Goal: Find specific page/section: Find specific page/section

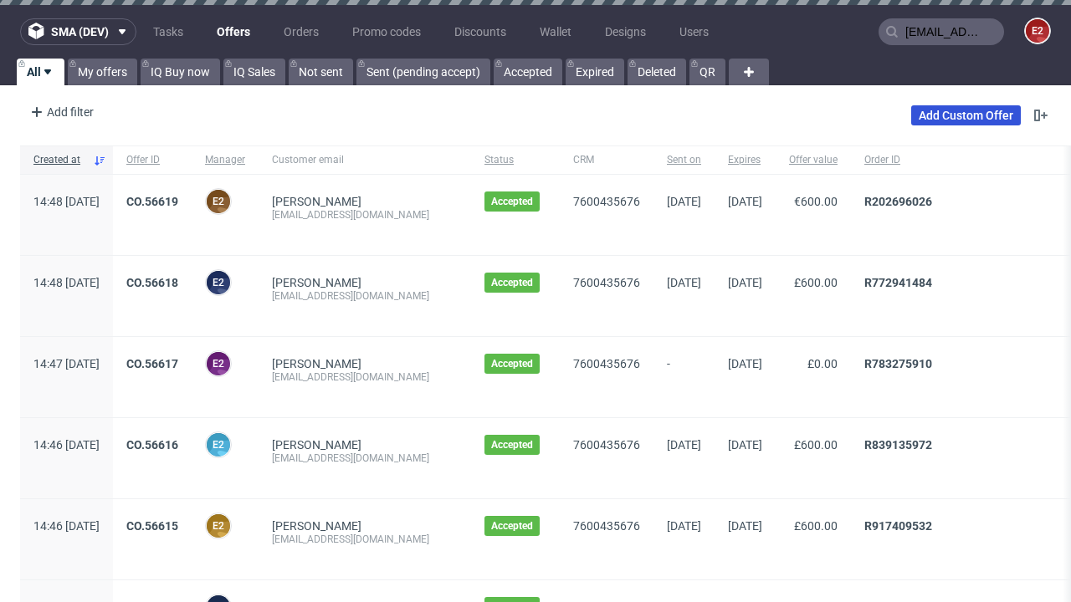
type input "[EMAIL_ADDRESS][DOMAIN_NAME]"
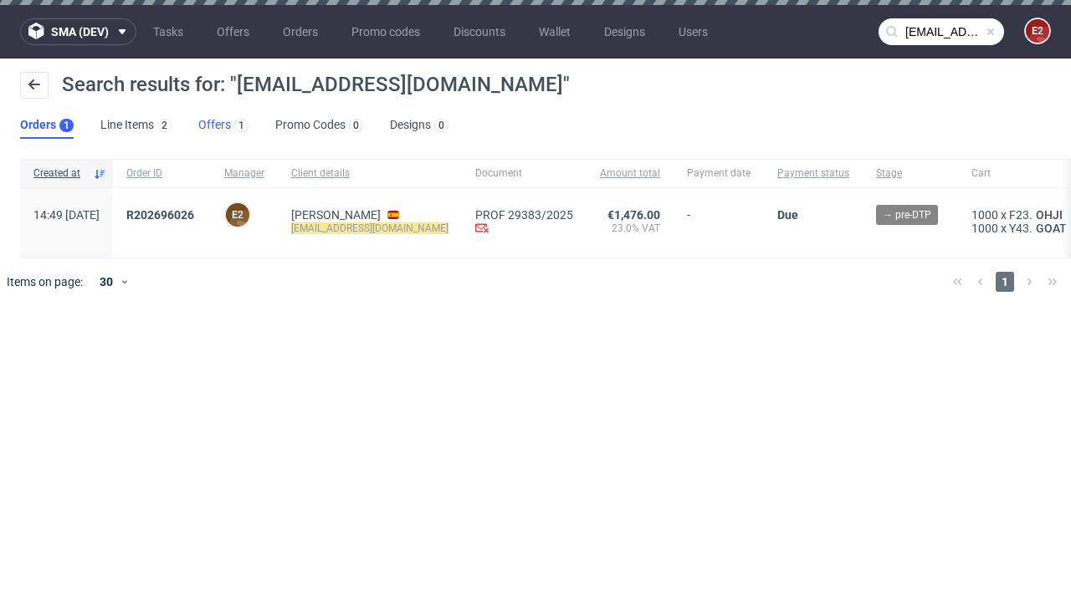
click at [223, 126] on link "Offers 1" at bounding box center [223, 125] width 50 height 27
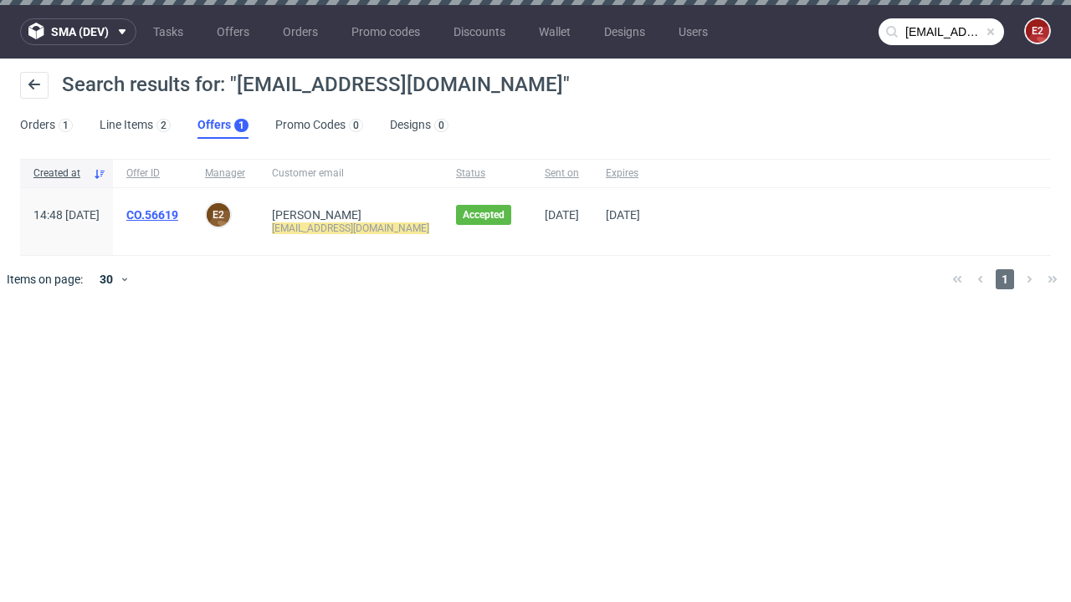
click at [178, 215] on link "CO.56619" at bounding box center [152, 214] width 52 height 13
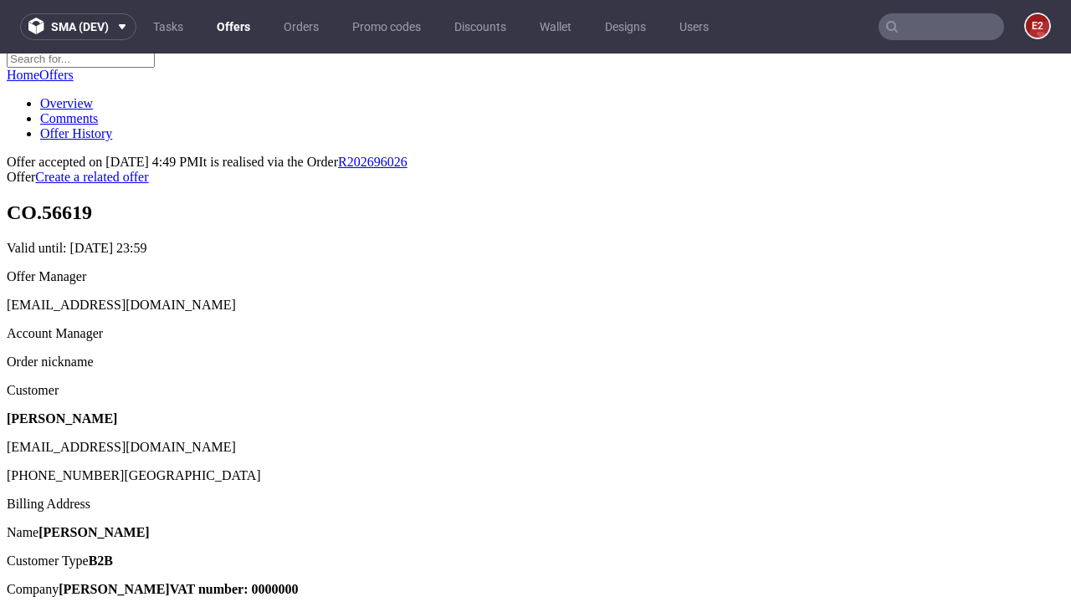
scroll to position [211, 0]
